Goal: Information Seeking & Learning: Compare options

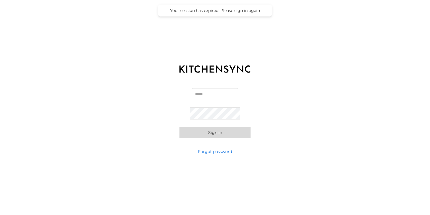
click at [213, 89] on input "Email" at bounding box center [215, 94] width 46 height 12
type input "**********"
click at [223, 132] on button "Sign in" at bounding box center [214, 132] width 71 height 11
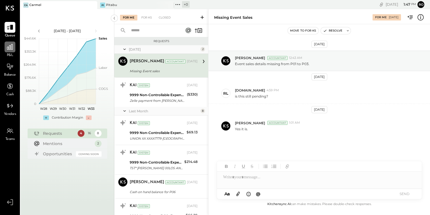
click at [7, 51] on div at bounding box center [10, 47] width 11 height 11
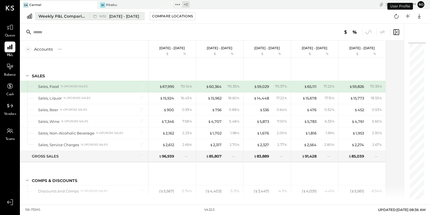
click at [104, 19] on div "W32 [DATE] - [DATE]" at bounding box center [116, 16] width 52 height 7
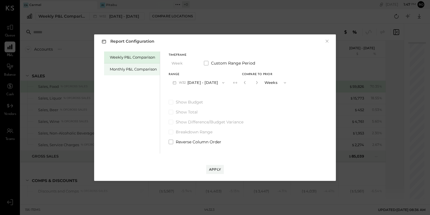
click at [146, 74] on div "Monthly P&L Comparison" at bounding box center [132, 69] width 56 height 12
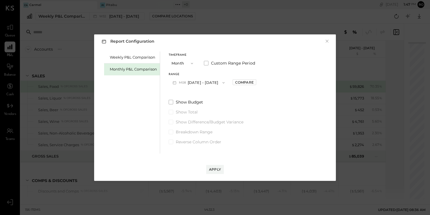
click at [199, 88] on button "M08 [DATE] - [DATE]" at bounding box center [199, 82] width 60 height 11
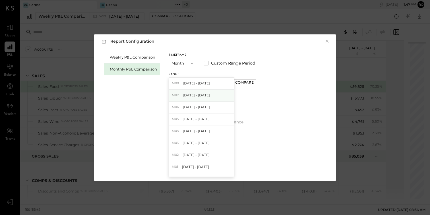
click at [202, 99] on div "M07 [DATE] - [DATE]" at bounding box center [201, 96] width 65 height 12
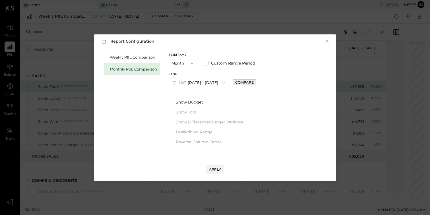
click at [250, 84] on button "Compare" at bounding box center [245, 82] width 24 height 6
click at [255, 84] on button "button" at bounding box center [257, 82] width 5 height 6
type input "*"
click at [216, 169] on div "Apply" at bounding box center [215, 169] width 12 height 5
